Goal: Task Accomplishment & Management: Understand process/instructions

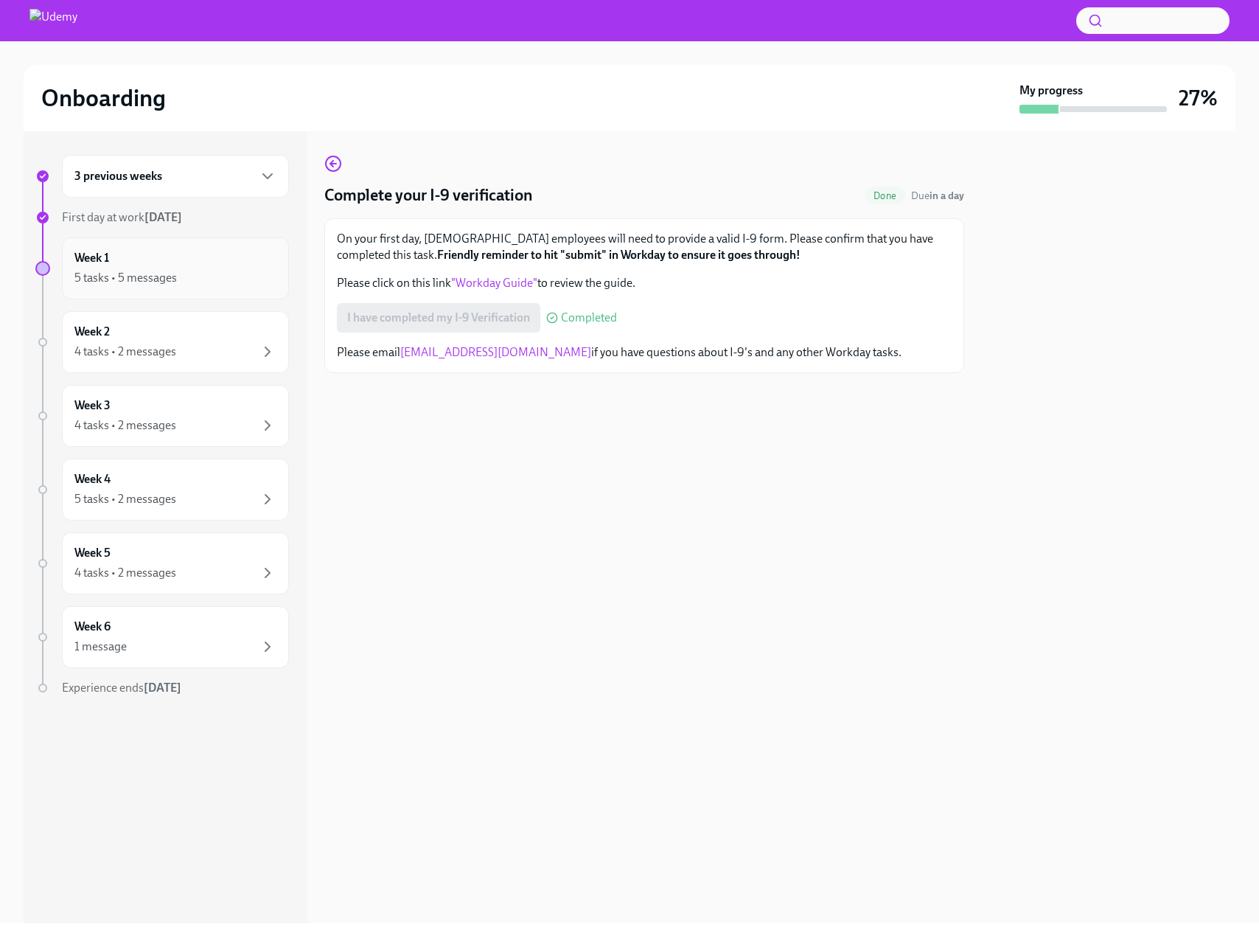
click at [180, 286] on div "5 tasks • 5 messages" at bounding box center [175, 278] width 202 height 18
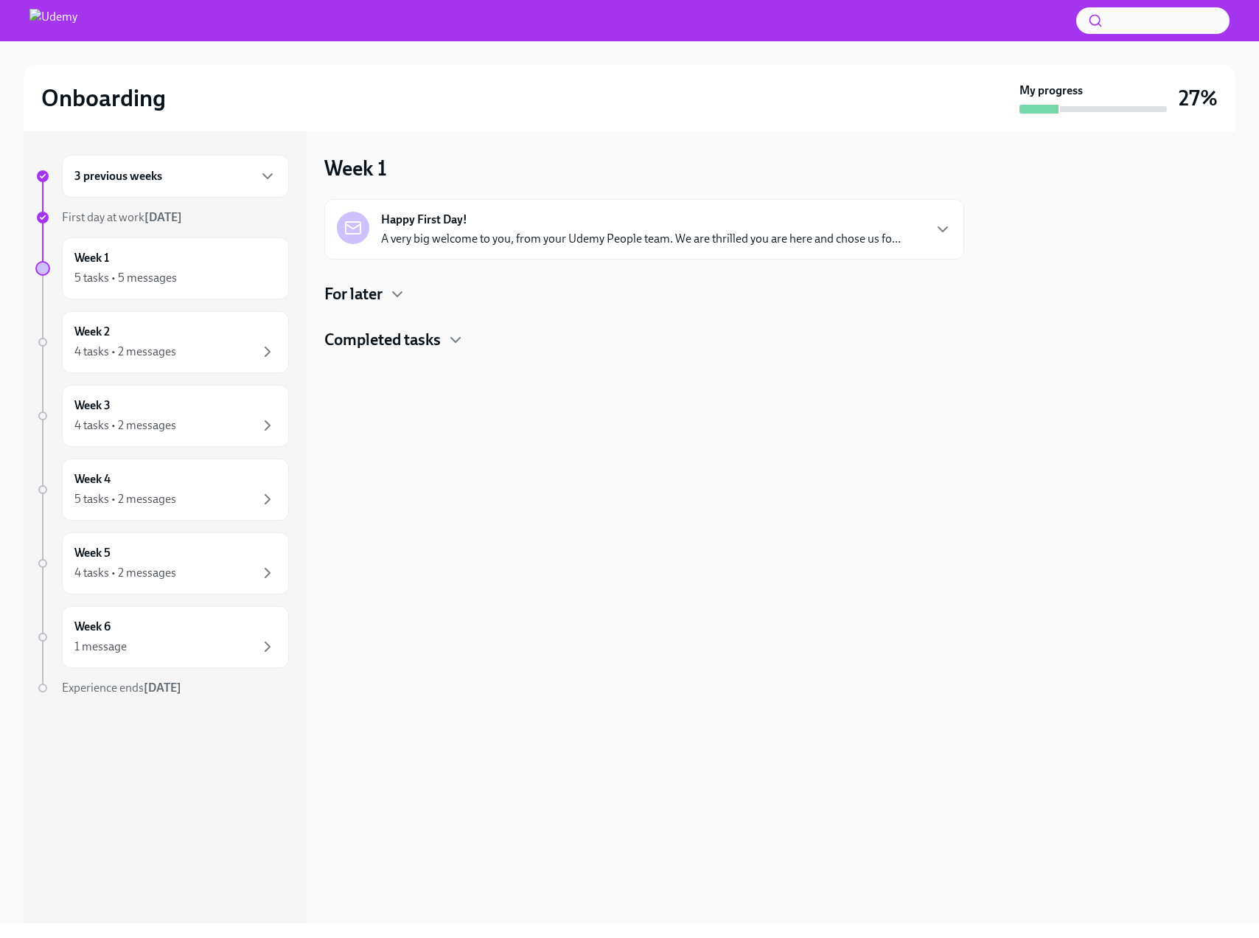
click at [388, 299] on div "For later" at bounding box center [644, 294] width 640 height 22
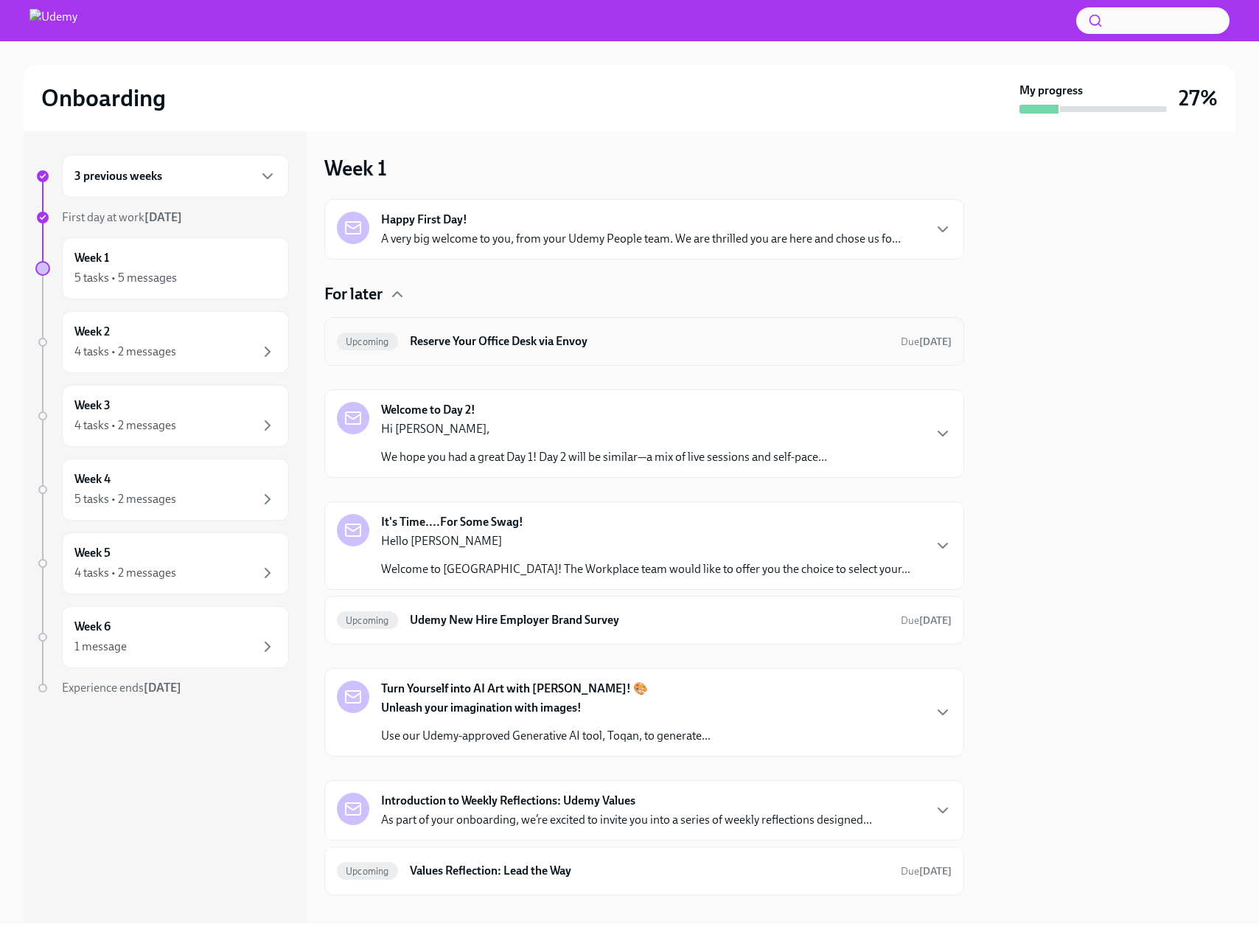
click at [529, 340] on h6 "Reserve Your Office Desk via Envoy" at bounding box center [649, 341] width 479 height 16
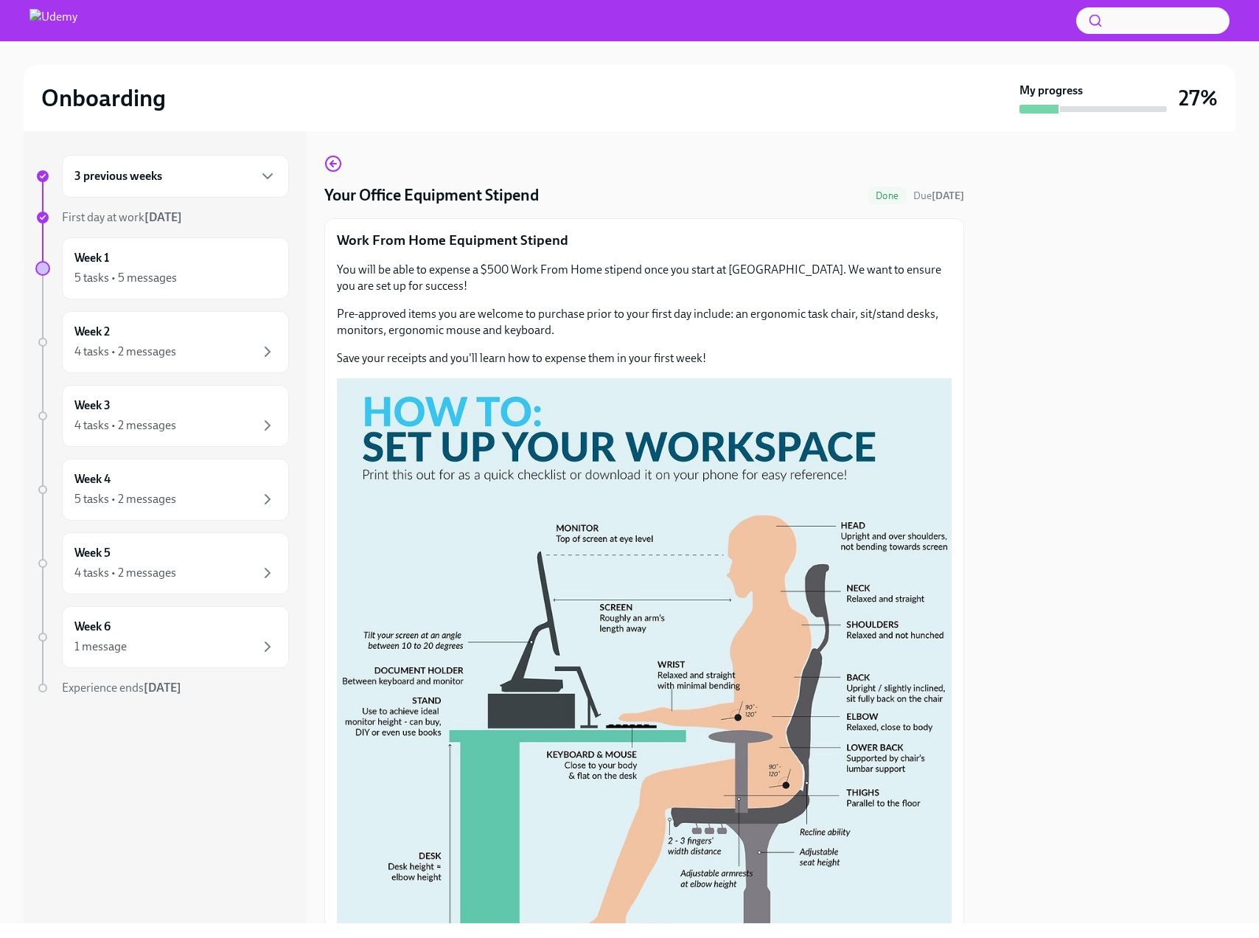
scroll to position [197, 0]
